Goal: Check status

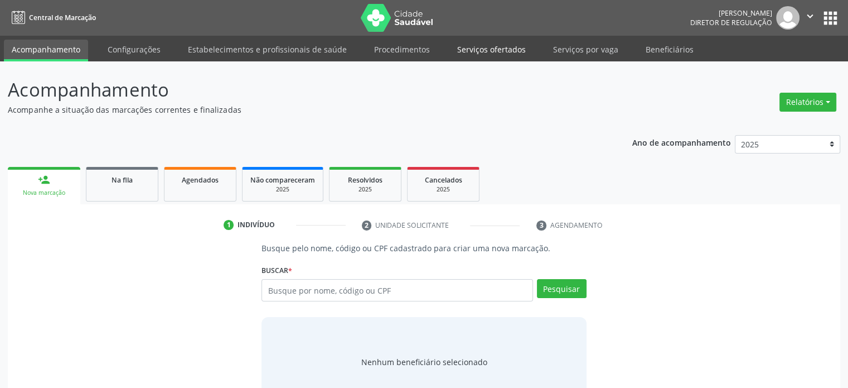
click at [489, 50] on link "Serviços ofertados" at bounding box center [492, 50] width 84 height 20
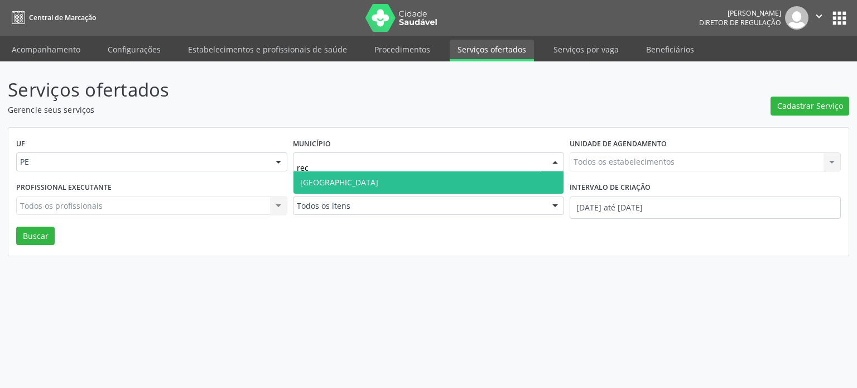
type input "reci"
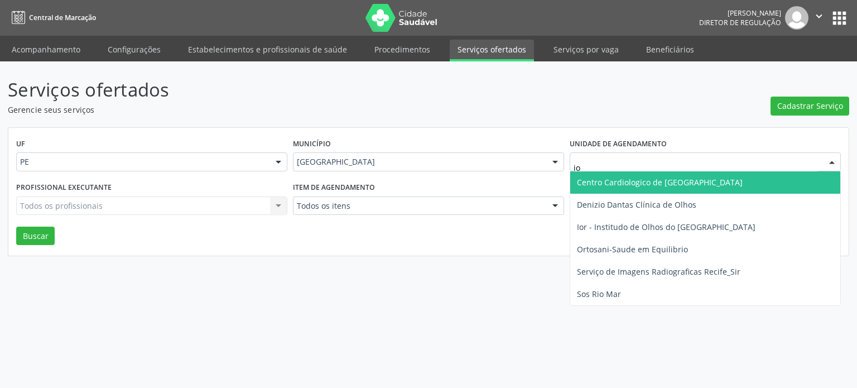
type input "ior"
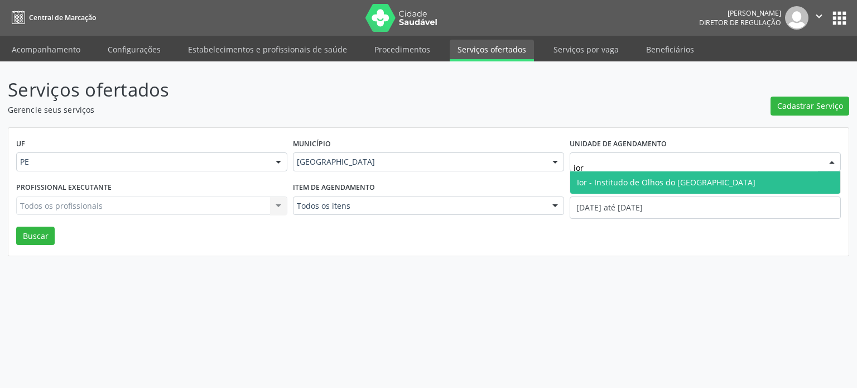
click at [625, 177] on span "Ior - Institudo de Olhos do [GEOGRAPHIC_DATA]" at bounding box center [666, 182] width 179 height 11
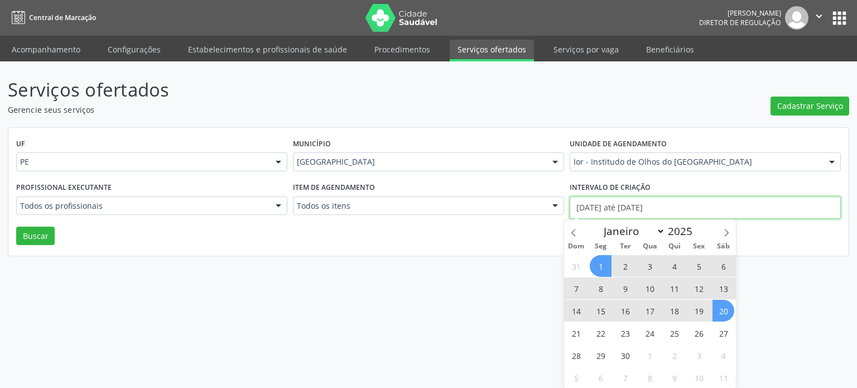
click at [615, 212] on input "[DATE] até [DATE]" at bounding box center [705, 207] width 271 height 22
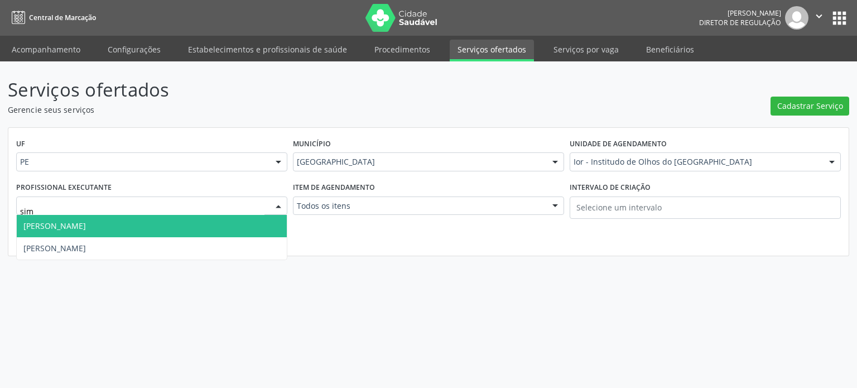
type input "simo"
click at [85, 224] on span "[PERSON_NAME]" at bounding box center [54, 225] width 62 height 11
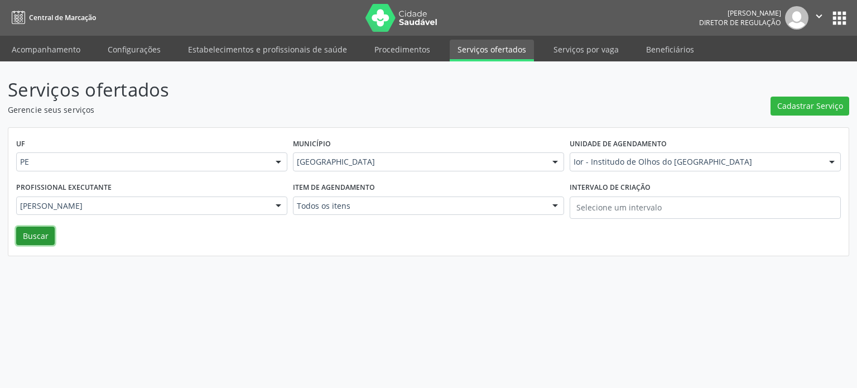
click at [42, 234] on button "Buscar" at bounding box center [35, 235] width 38 height 19
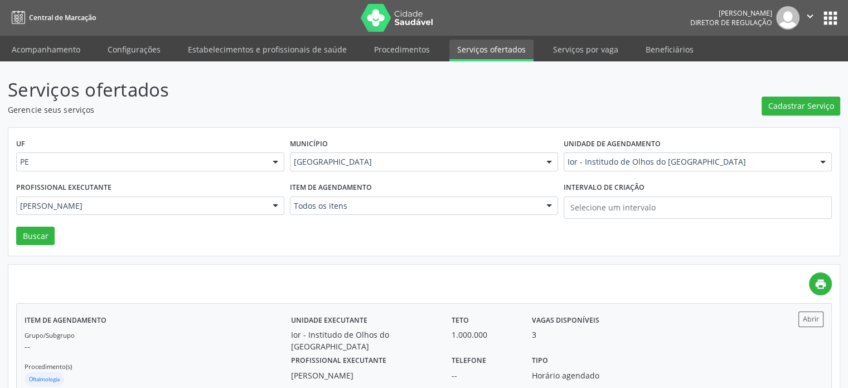
click at [541, 352] on label "Tipo" at bounding box center [540, 360] width 16 height 17
